Goal: Task Accomplishment & Management: Manage account settings

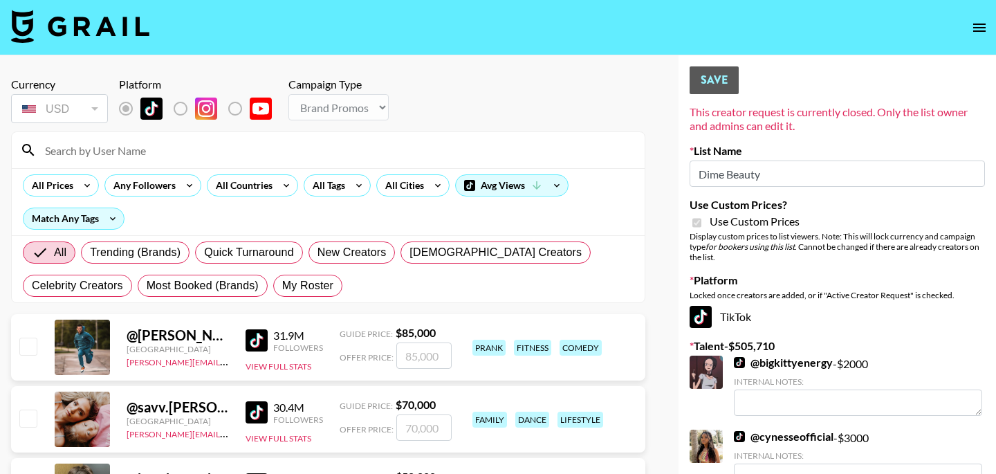
select select "Brand"
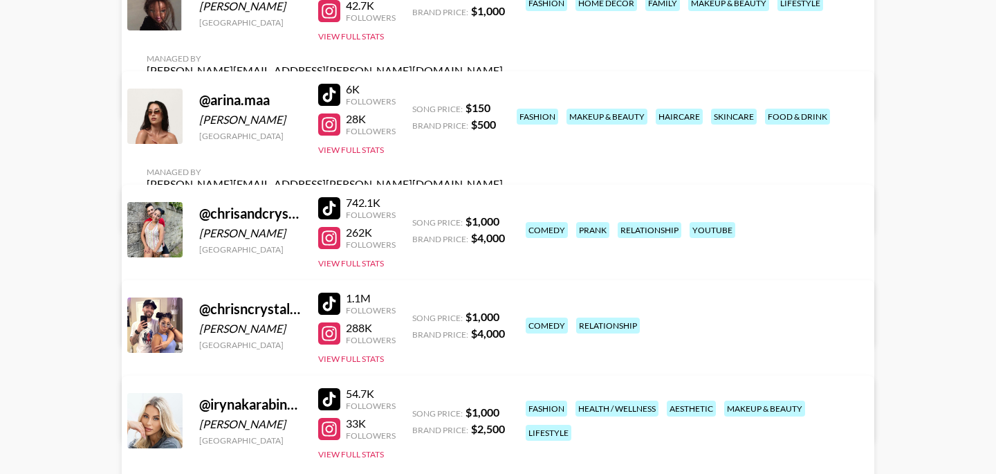
scroll to position [266, 0]
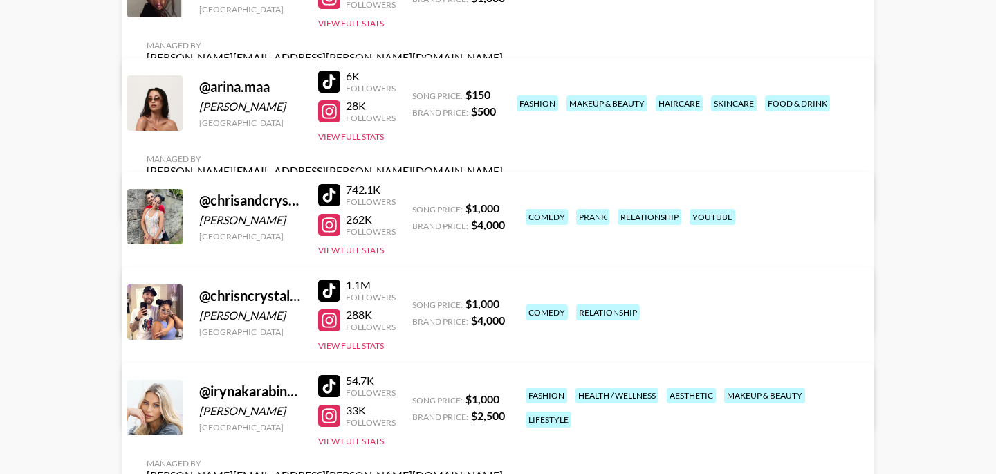
click at [331, 321] on div at bounding box center [329, 320] width 22 height 22
click at [329, 285] on div at bounding box center [329, 290] width 22 height 22
click at [326, 223] on div at bounding box center [329, 225] width 22 height 22
click at [327, 192] on div at bounding box center [329, 195] width 22 height 22
click at [335, 323] on div at bounding box center [329, 320] width 22 height 22
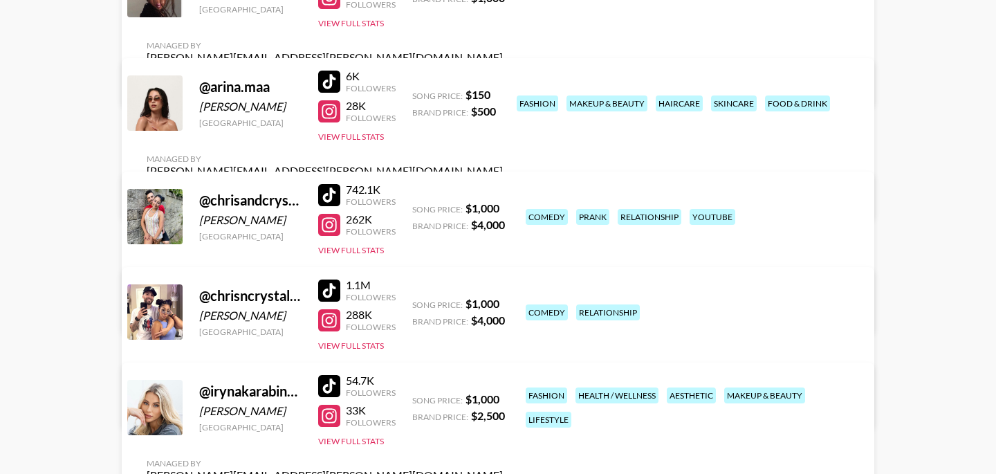
click at [324, 321] on div at bounding box center [329, 320] width 22 height 22
click at [503, 398] on link "View/Edit Details" at bounding box center [325, 405] width 356 height 14
click at [325, 322] on div at bounding box center [329, 320] width 22 height 22
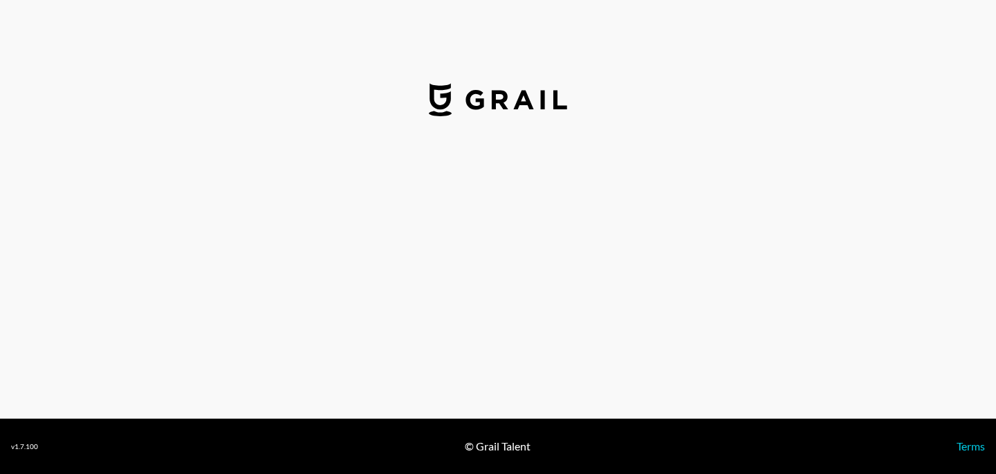
select select "USD"
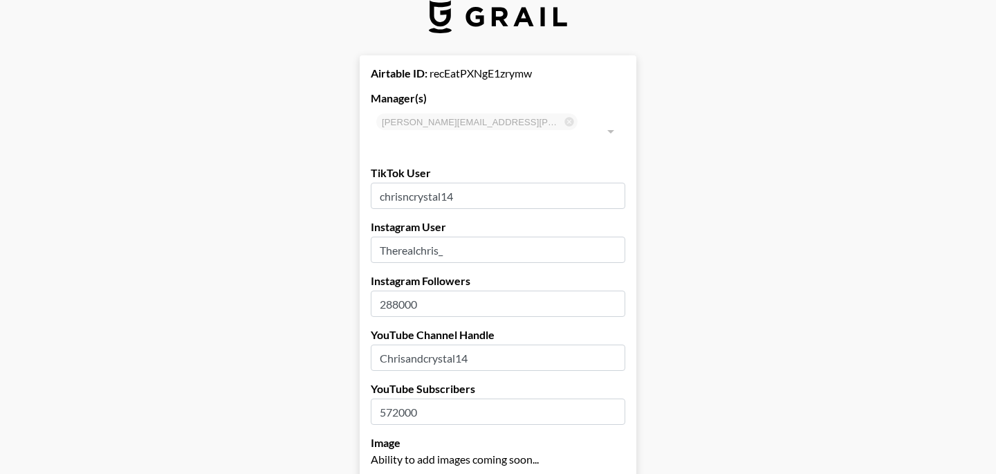
scroll to position [48, 0]
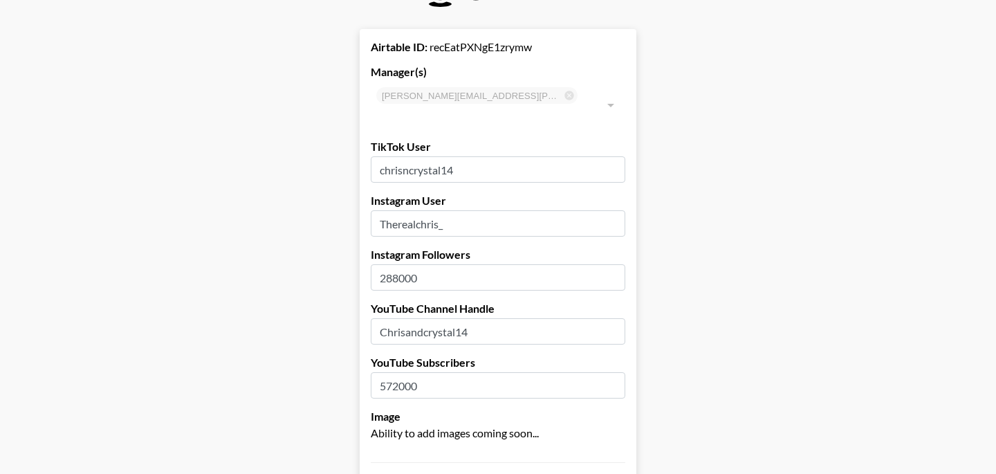
drag, startPoint x: 452, startPoint y: 203, endPoint x: 331, endPoint y: 199, distance: 121.1
paste input "https://www.instagram.com/therealchris_90/"
drag, startPoint x: 517, startPoint y: 205, endPoint x: 355, endPoint y: 205, distance: 161.1
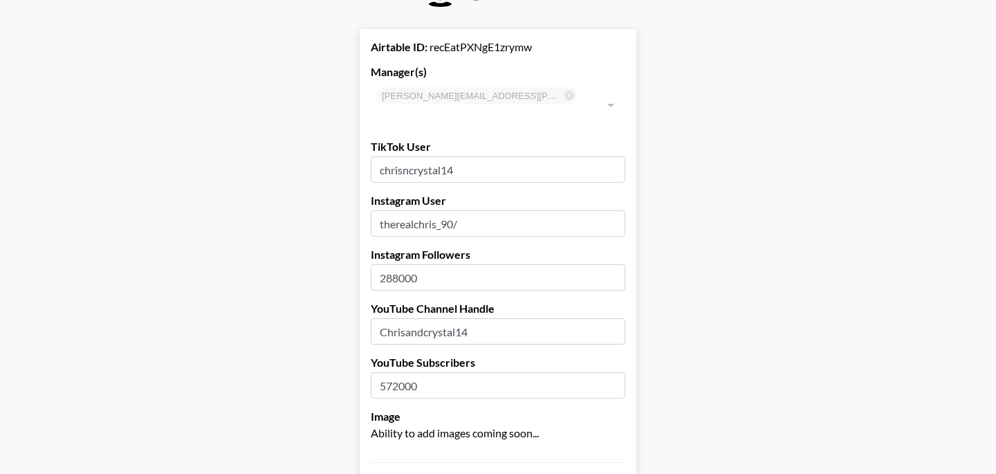
click at [472, 210] on input "therealchris_90/" at bounding box center [498, 223] width 254 height 26
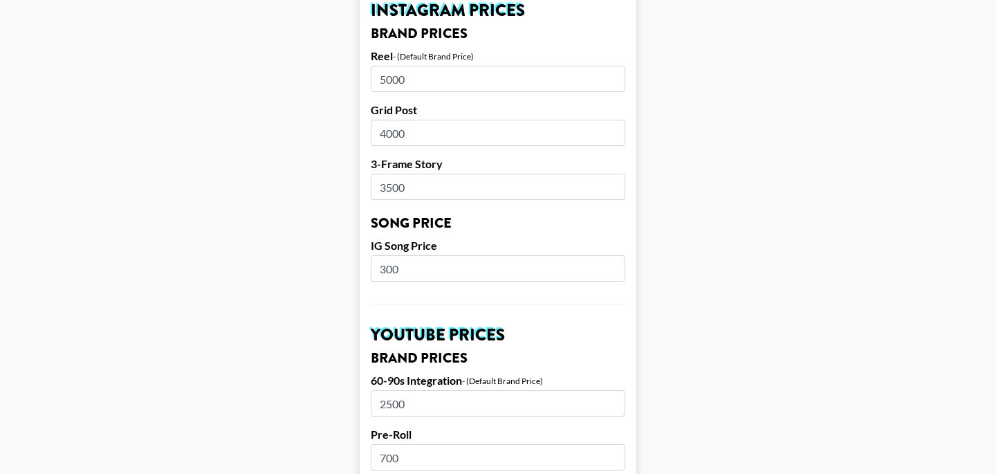
scroll to position [1402, 0]
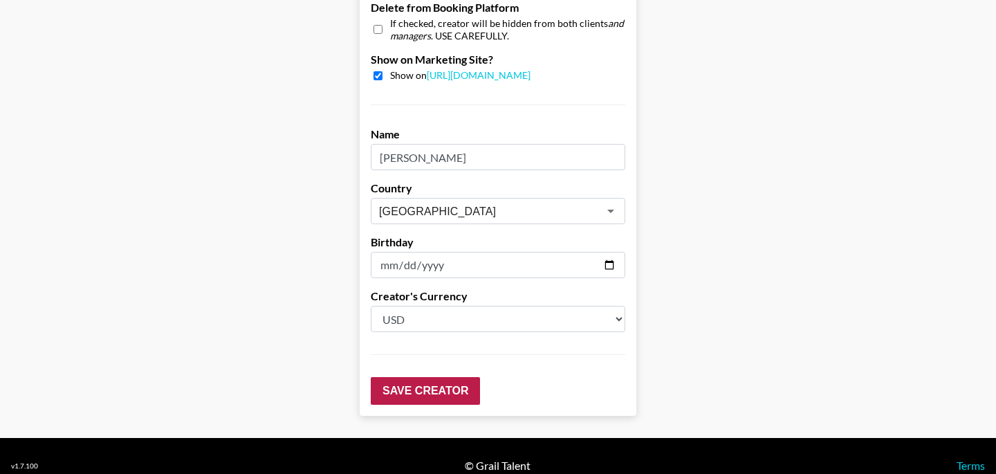
type input "therealchris_90"
click at [463, 377] on input "Save Creator" at bounding box center [425, 391] width 109 height 28
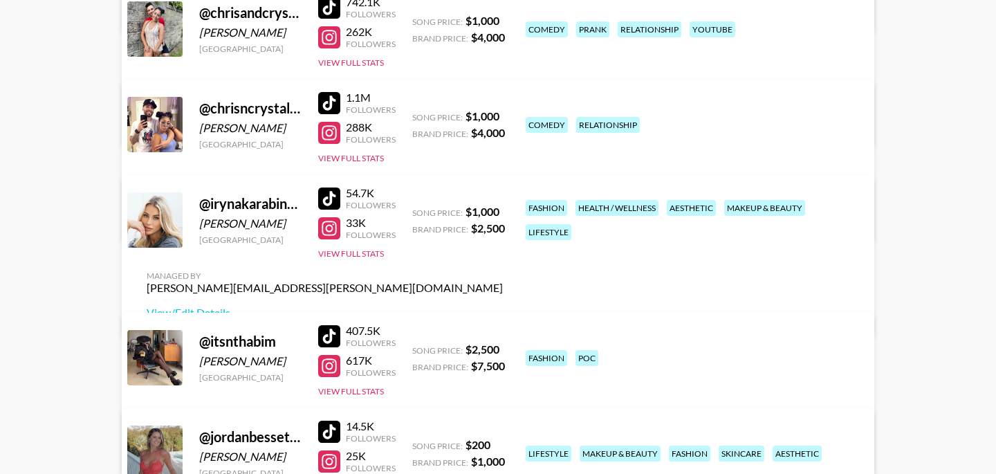
scroll to position [448, 0]
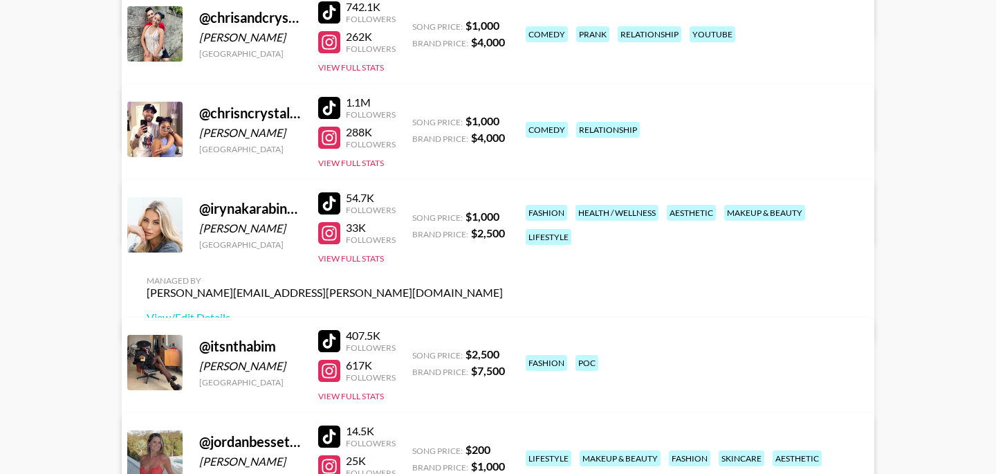
click at [328, 142] on div at bounding box center [329, 138] width 22 height 22
